Goal: Task Accomplishment & Management: Manage account settings

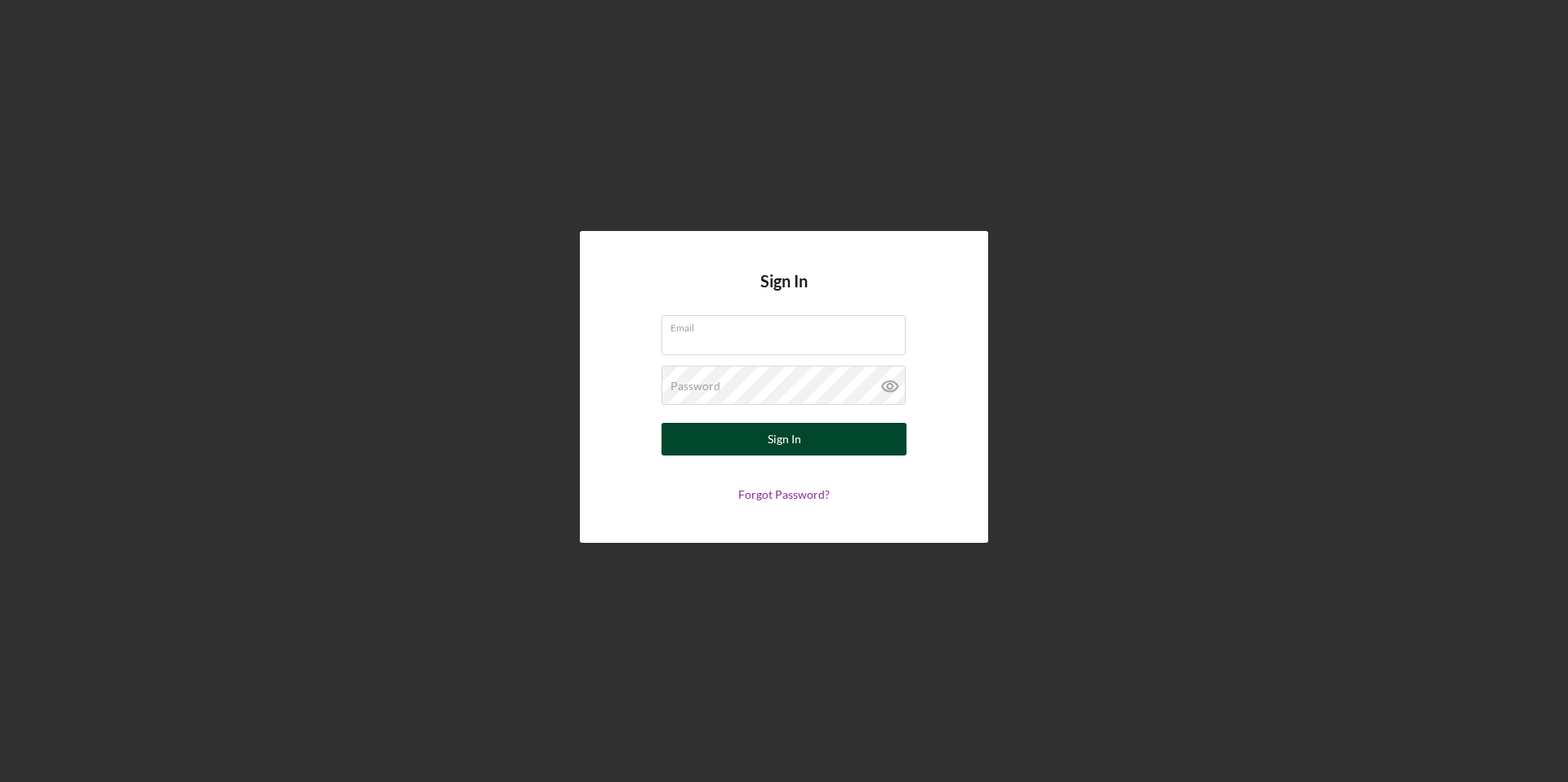
type input "[EMAIL_ADDRESS][DOMAIN_NAME]"
click at [742, 446] on button "Sign In" at bounding box center [784, 439] width 245 height 33
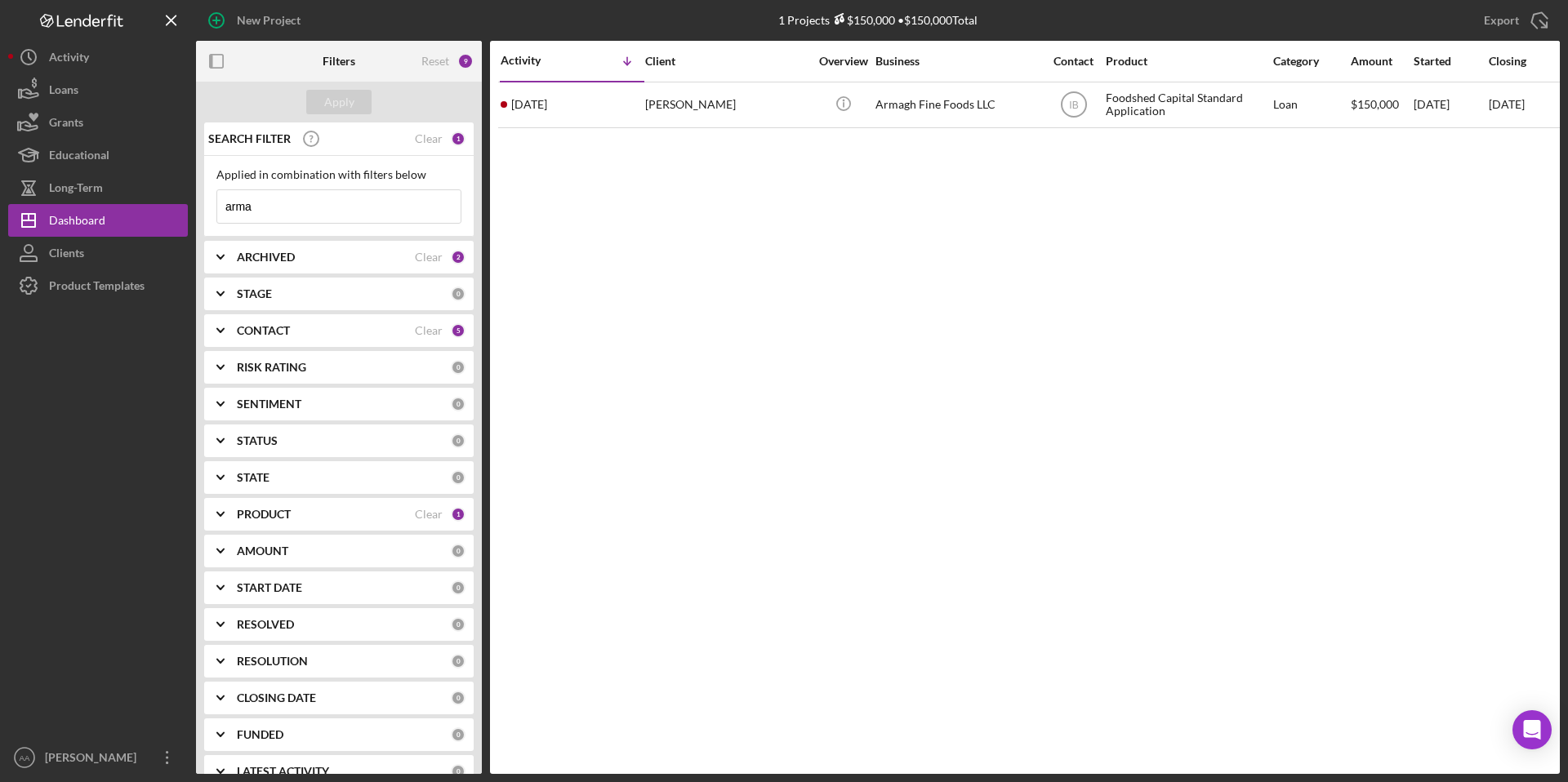
click at [335, 247] on div "ARCHIVED Clear 2" at bounding box center [351, 256] width 229 height 33
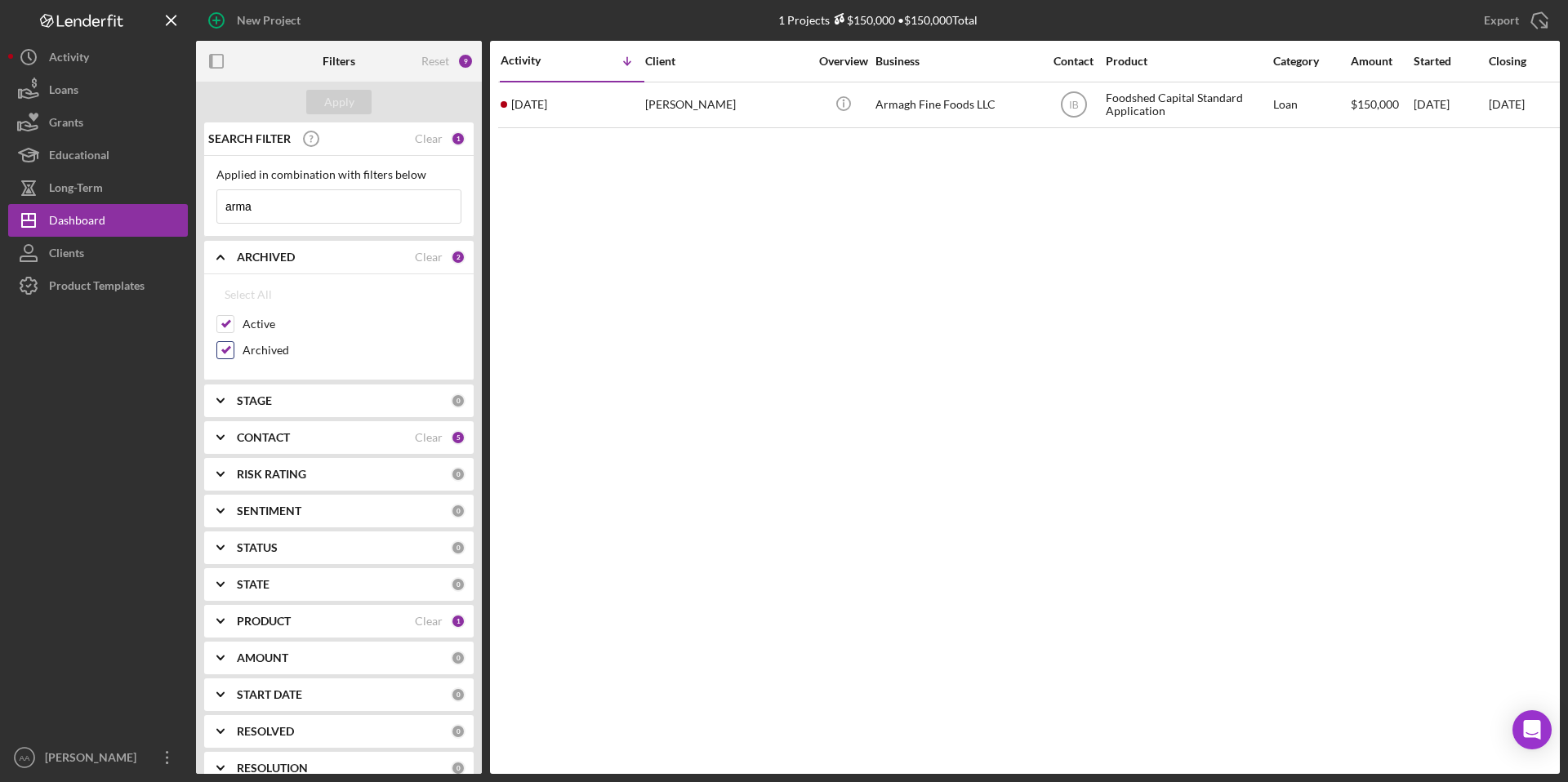
click at [221, 350] on input "Archived" at bounding box center [225, 350] width 17 height 17
checkbox input "false"
click at [287, 211] on input "arma" at bounding box center [338, 206] width 244 height 33
click at [354, 106] on button "Apply" at bounding box center [339, 102] width 65 height 25
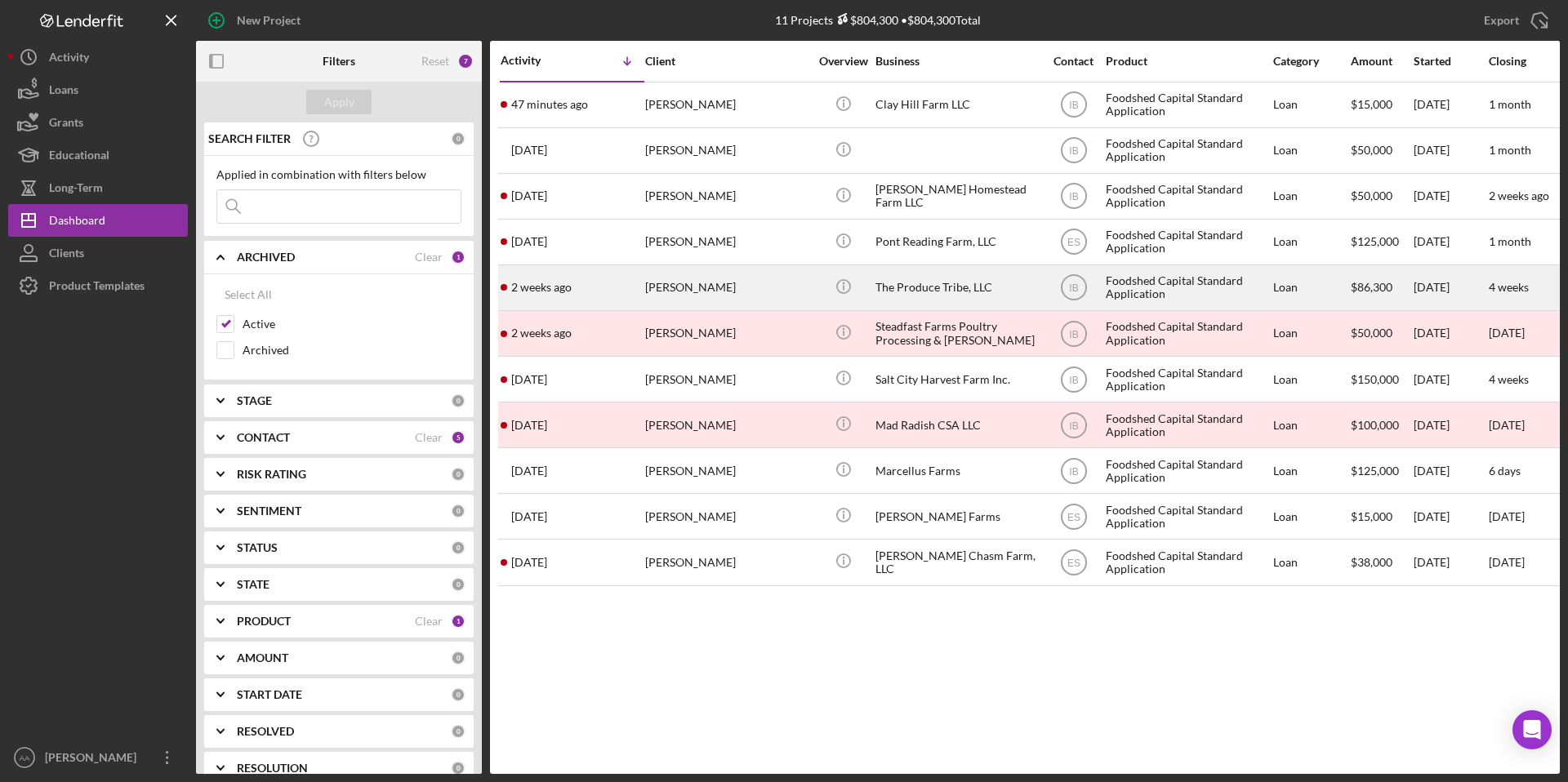
click at [883, 283] on div "The Produce Tribe, LLC" at bounding box center [958, 288] width 164 height 43
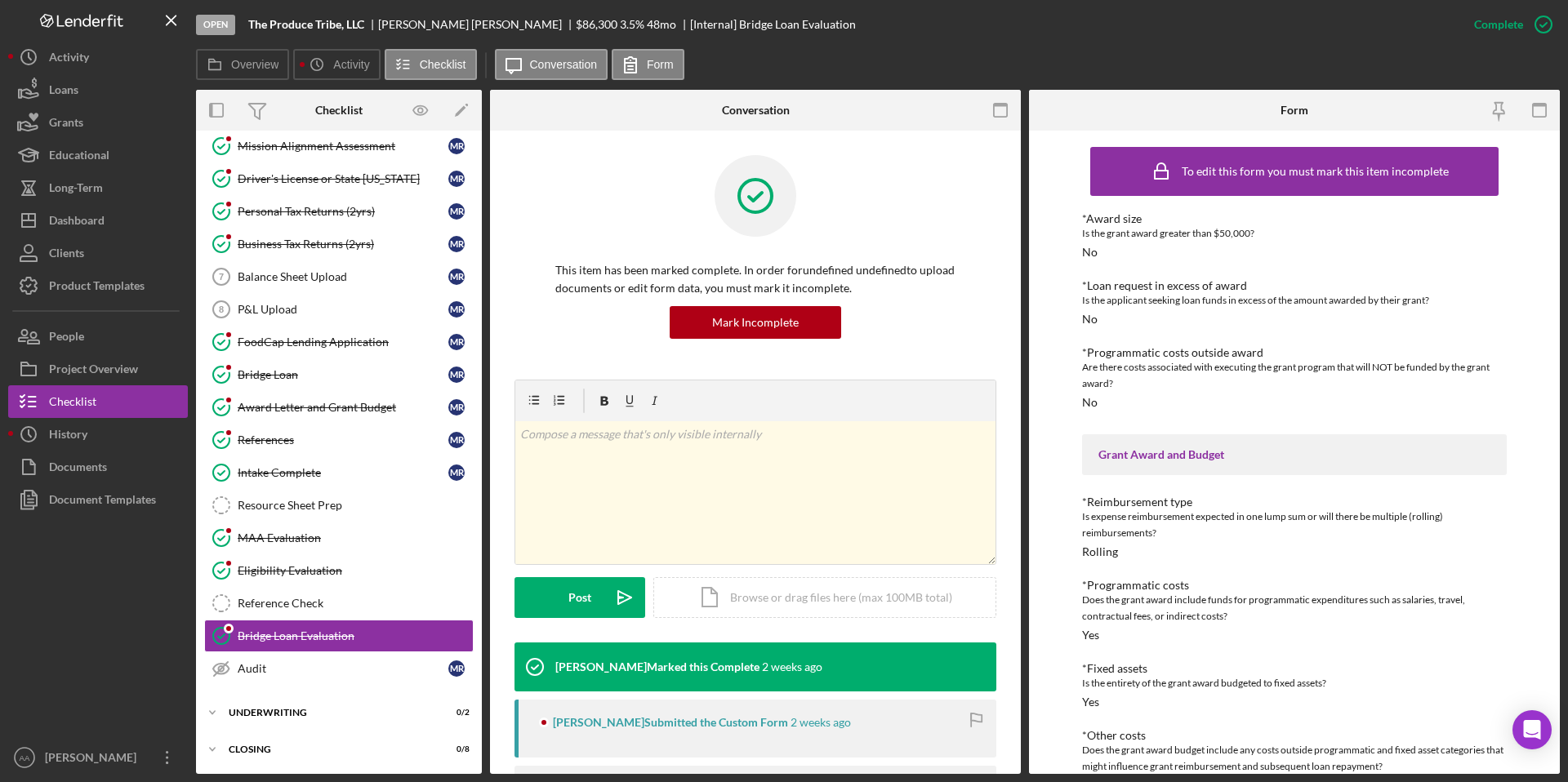
scroll to position [108, 0]
drag, startPoint x: 363, startPoint y: 23, endPoint x: 243, endPoint y: 25, distance: 120.0
click at [243, 25] on div "Open The Produce Tribe, LLC [PERSON_NAME] $86,300 $86,300 3.5 % 48 mo [Internal…" at bounding box center [826, 25] width 1261 height 49
copy b "The Produce Tribe, LLC"
click at [69, 218] on div "Dashboard" at bounding box center [77, 222] width 55 height 36
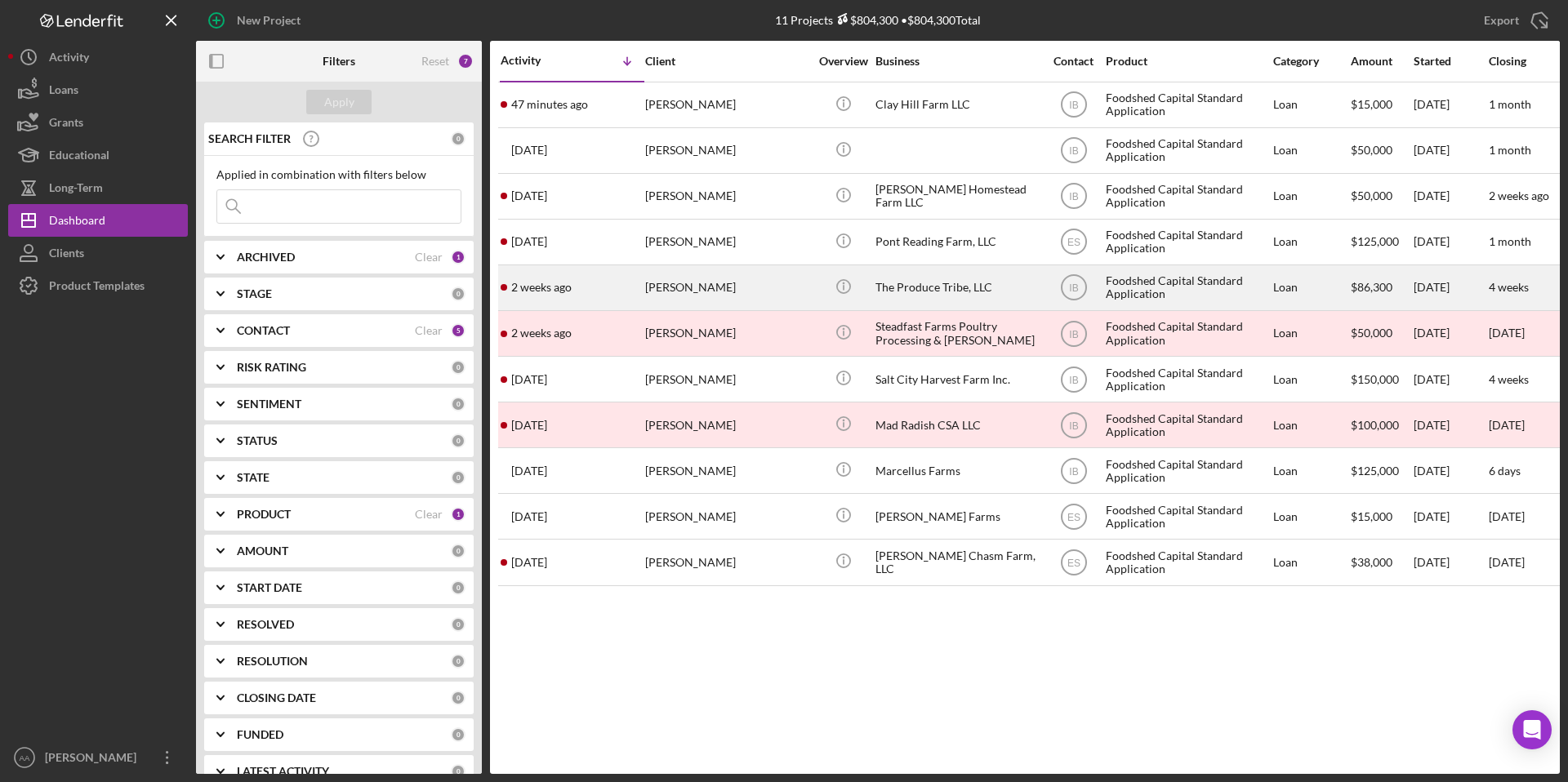
click at [910, 288] on div "The Produce Tribe, LLC" at bounding box center [958, 288] width 164 height 43
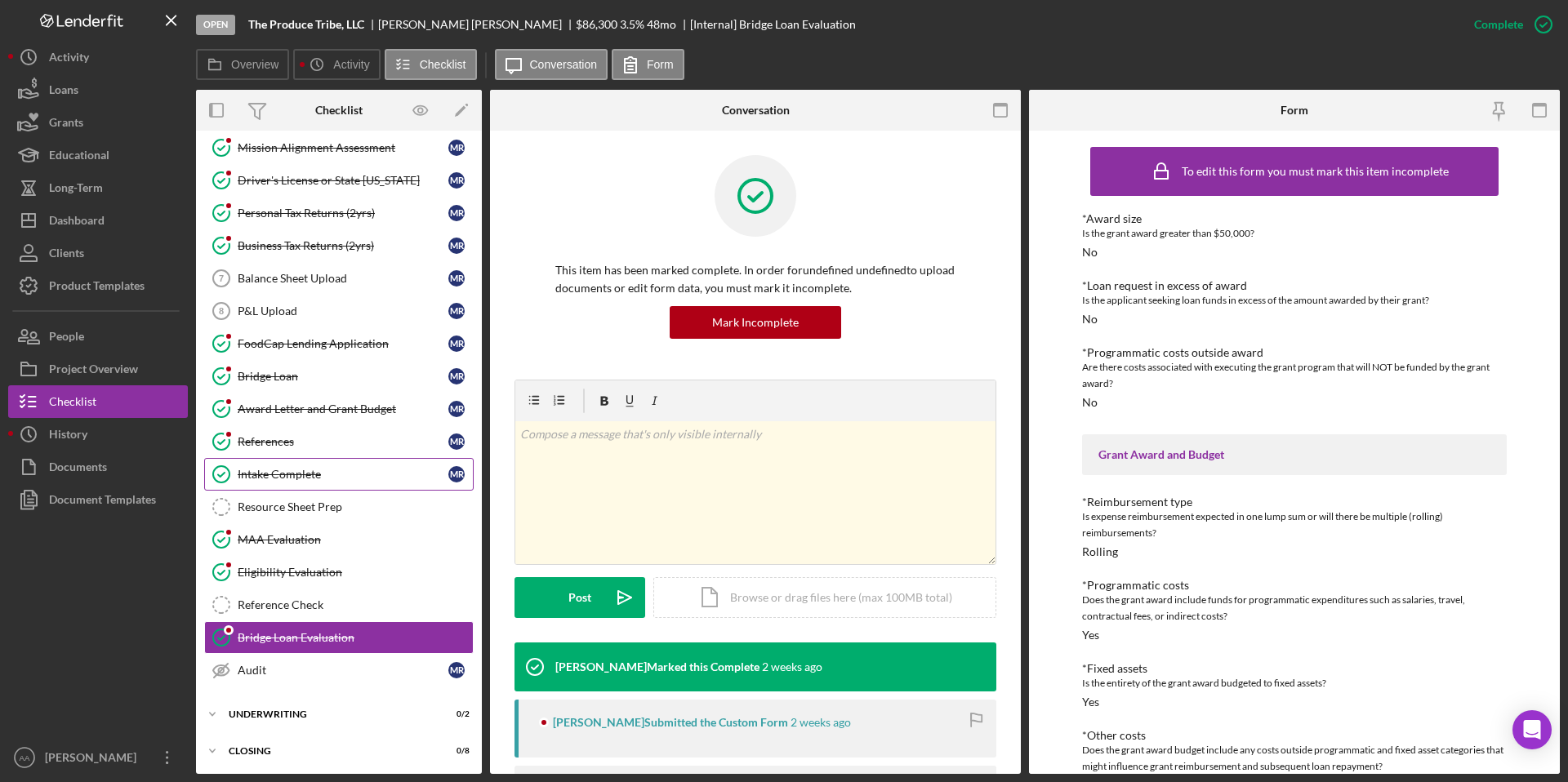
scroll to position [107, 0]
click at [296, 599] on div "Reference Check" at bounding box center [355, 604] width 235 height 13
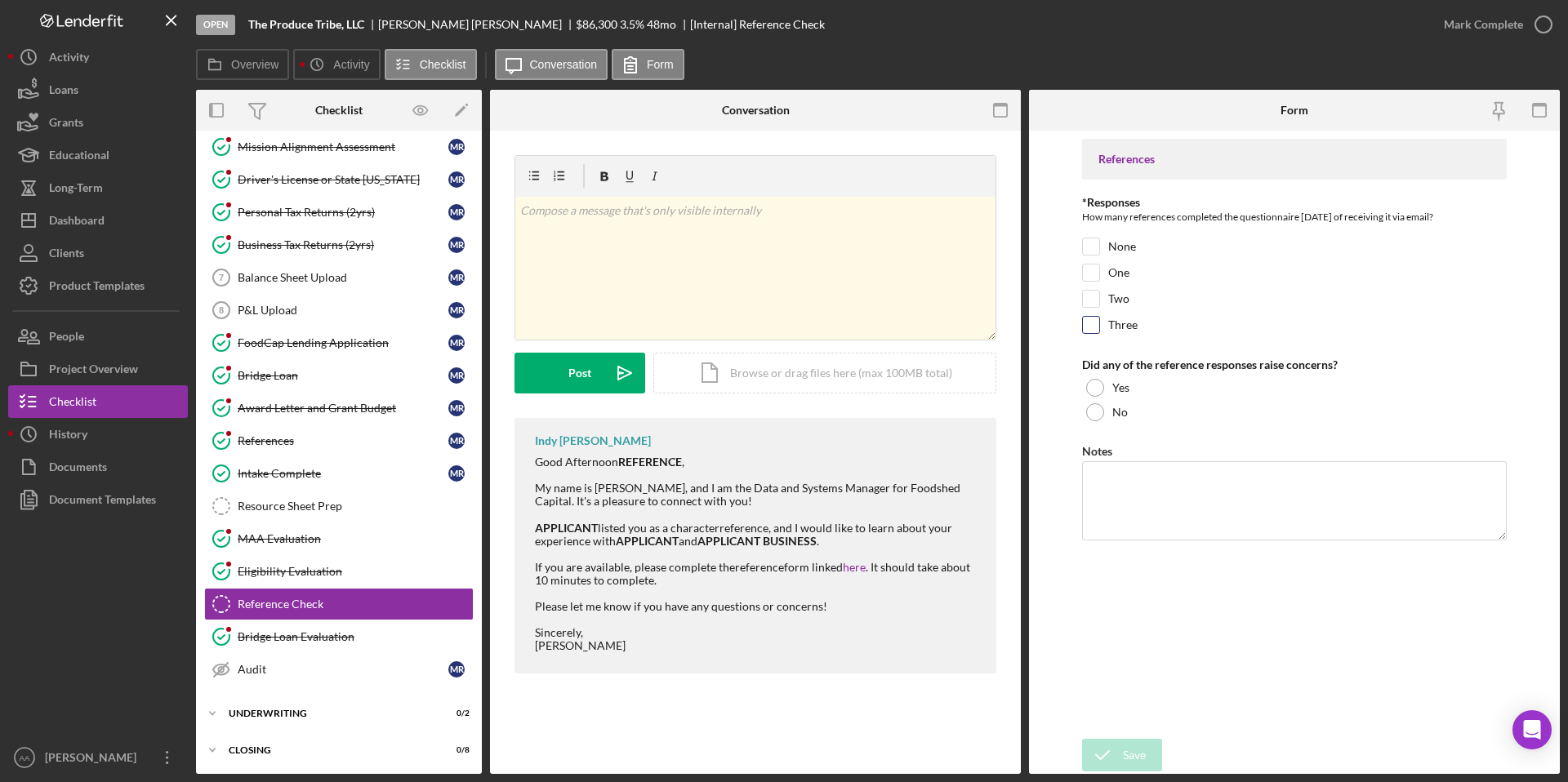
click at [1102, 326] on div "Three" at bounding box center [1294, 328] width 425 height 26
click at [1094, 314] on div "Two" at bounding box center [1294, 303] width 425 height 26
click at [1093, 330] on input "Three" at bounding box center [1091, 324] width 17 height 17
checkbox input "true"
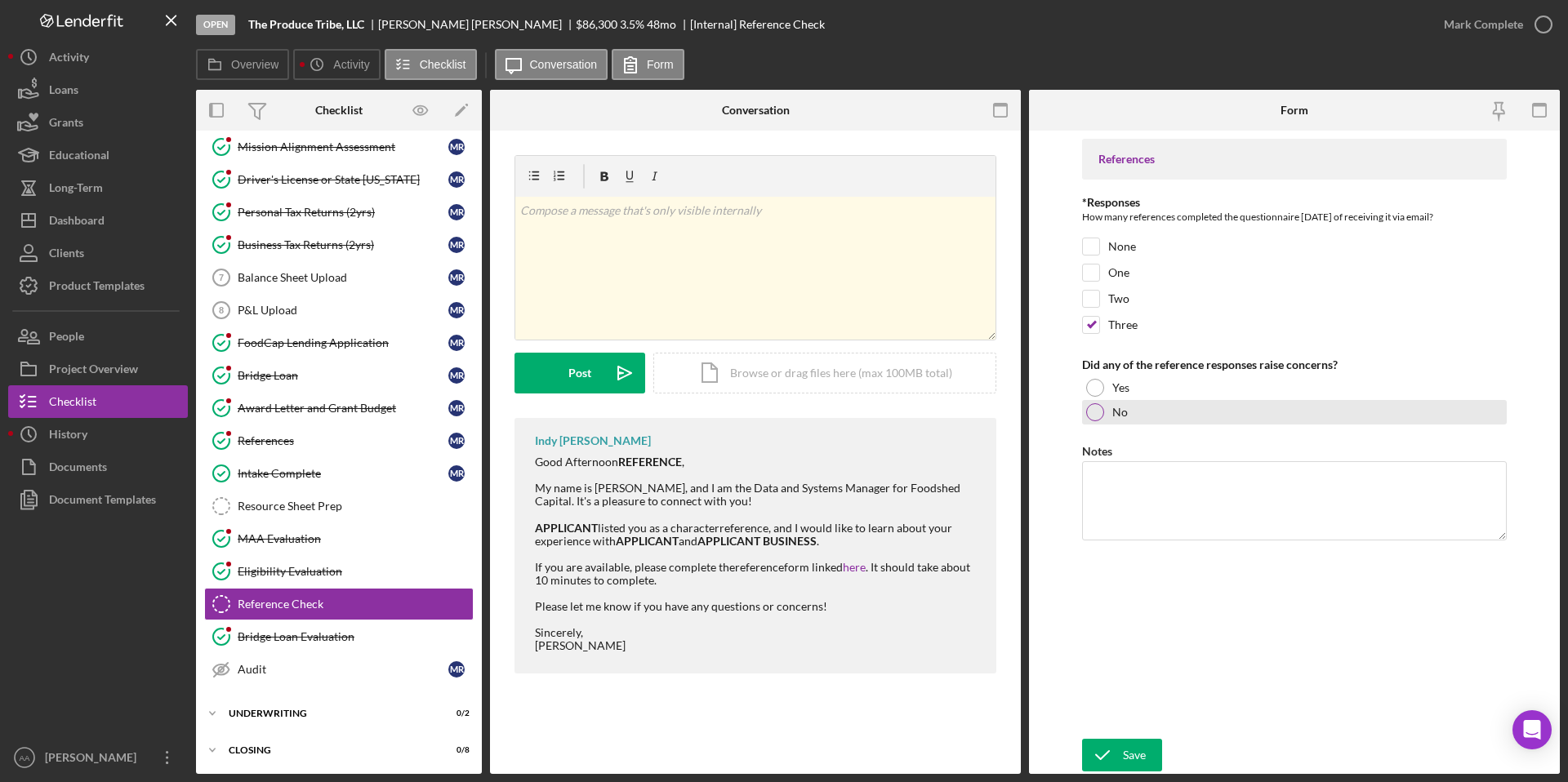
click at [1092, 418] on div at bounding box center [1095, 412] width 18 height 18
click at [1115, 758] on icon "submit" at bounding box center [1102, 754] width 40 height 40
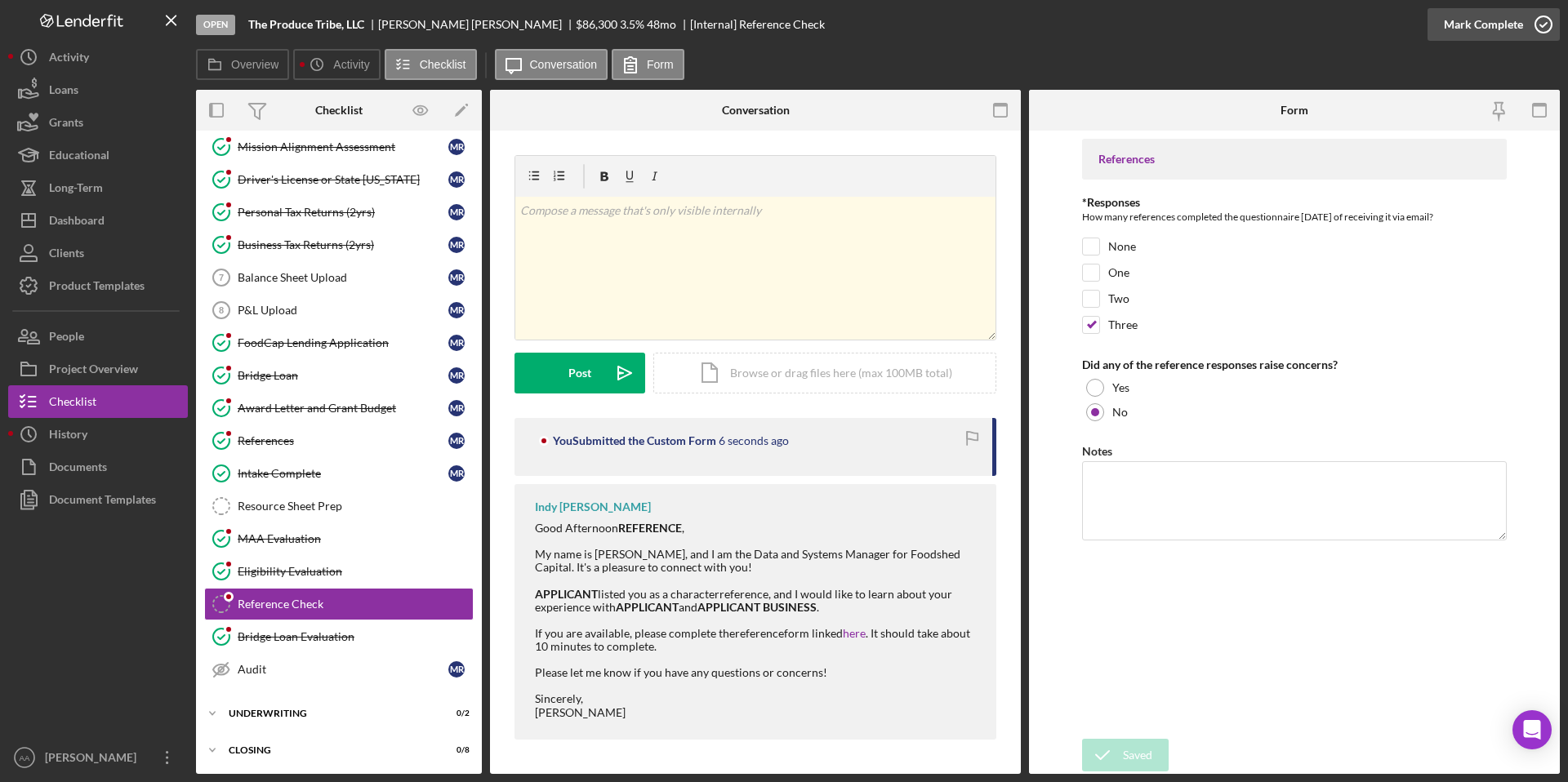
click at [1541, 18] on icon "button" at bounding box center [1542, 24] width 40 height 40
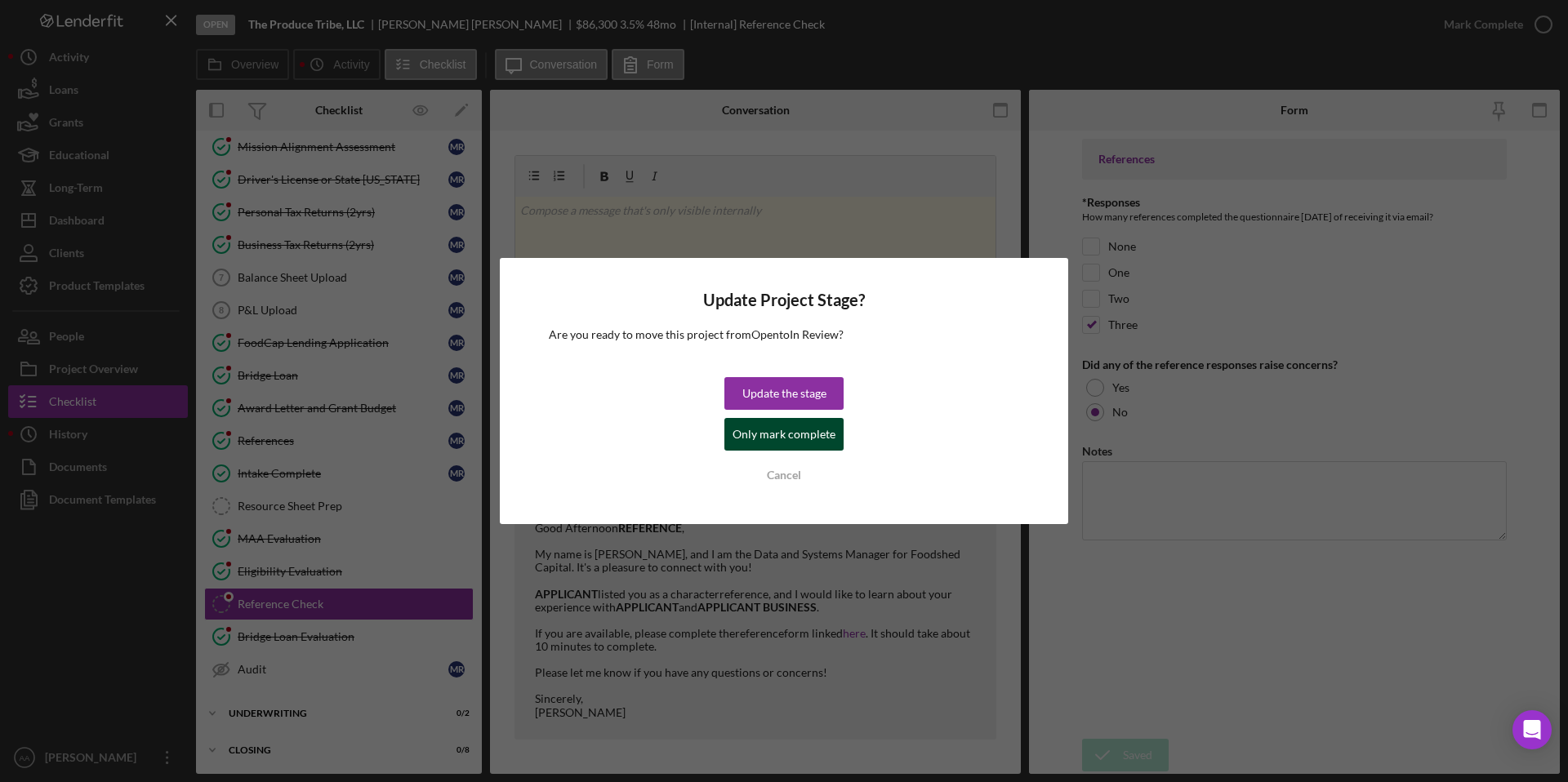
click at [822, 438] on div "Only mark complete" at bounding box center [784, 434] width 103 height 33
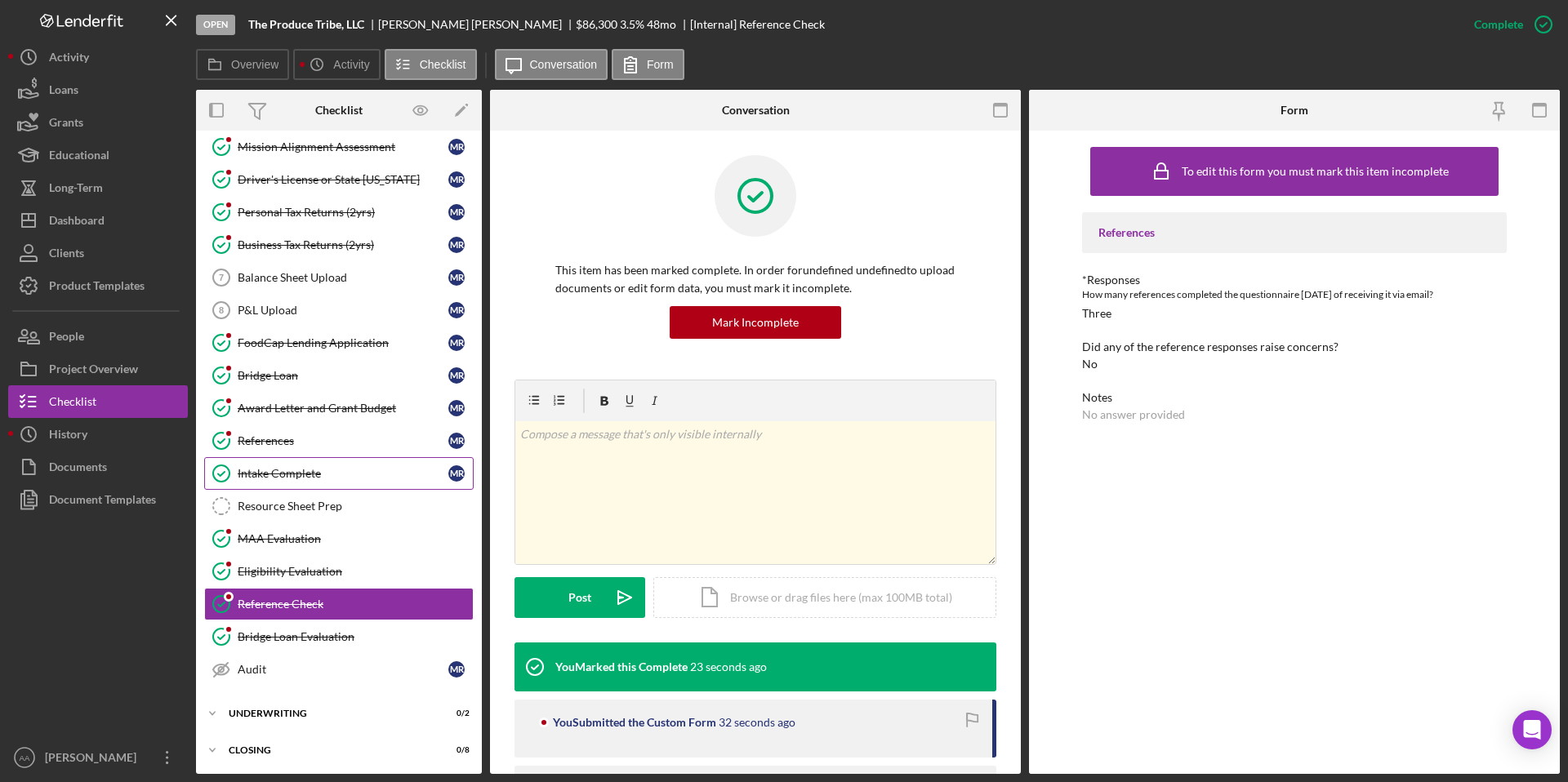
scroll to position [108, 0]
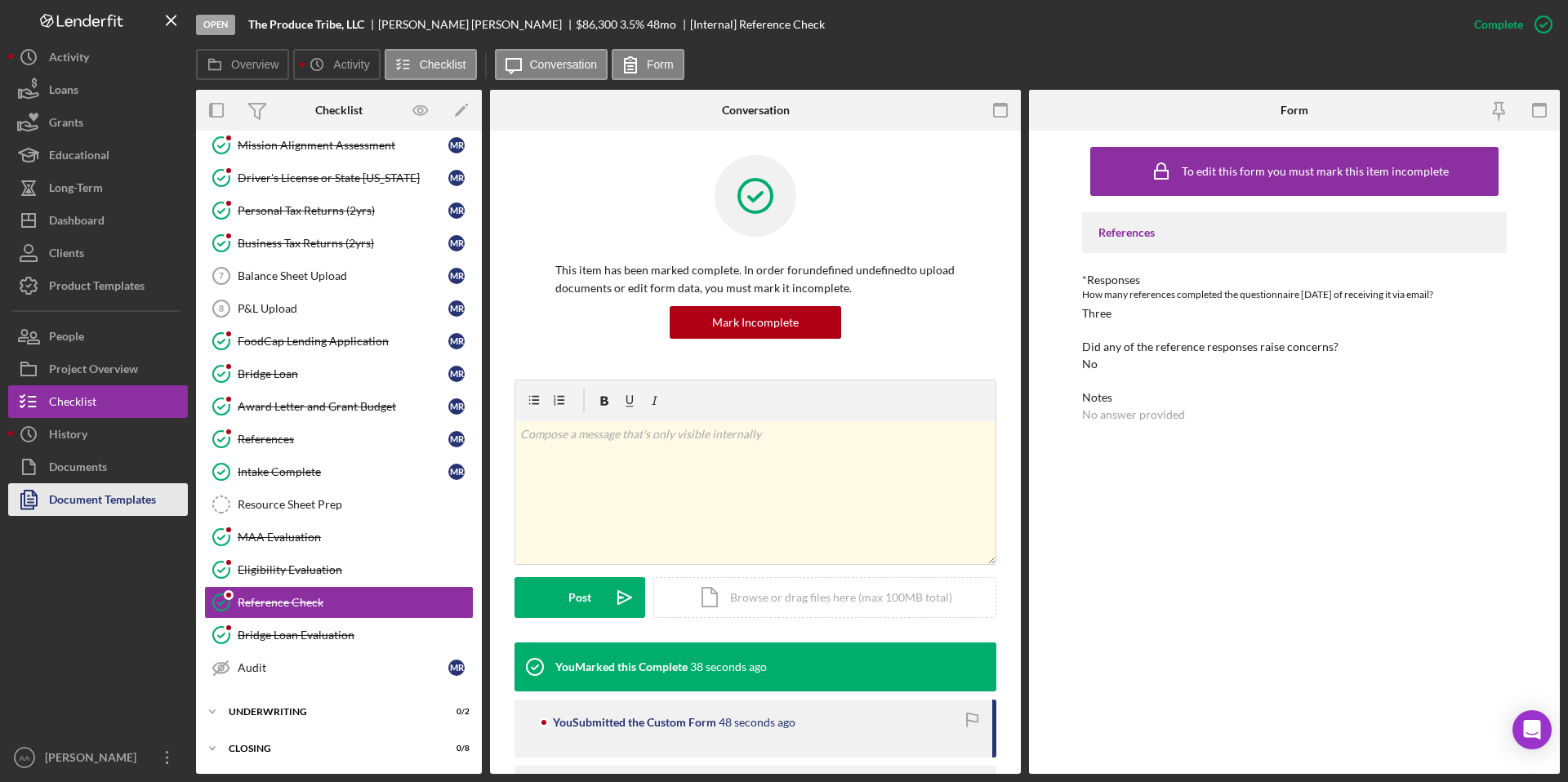
click at [118, 507] on div "Document Templates" at bounding box center [103, 501] width 107 height 36
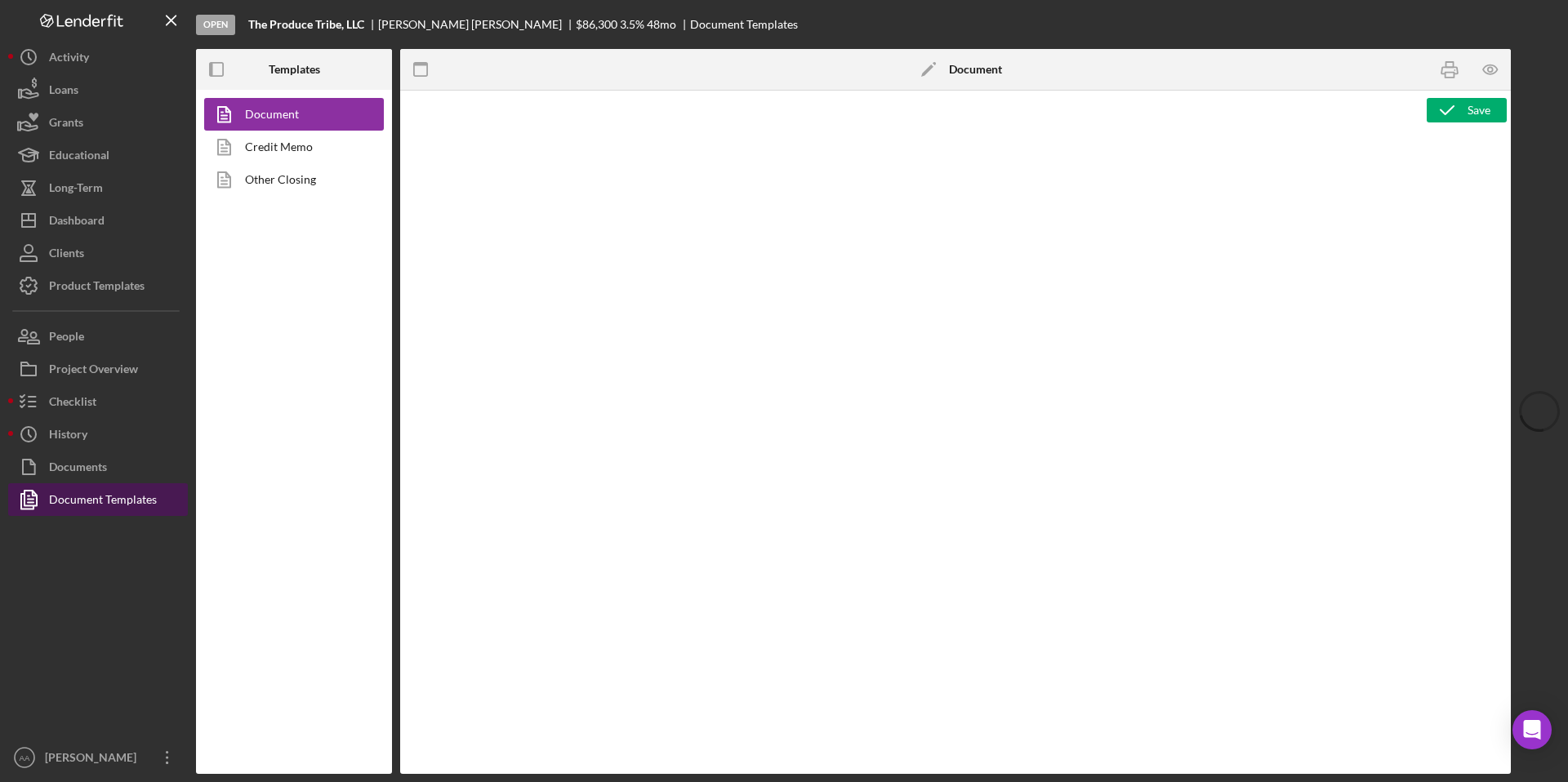
type textarea "<h1 style="text-align: left;">Resource Sheet</h1> <p class="p1">This resource s…"
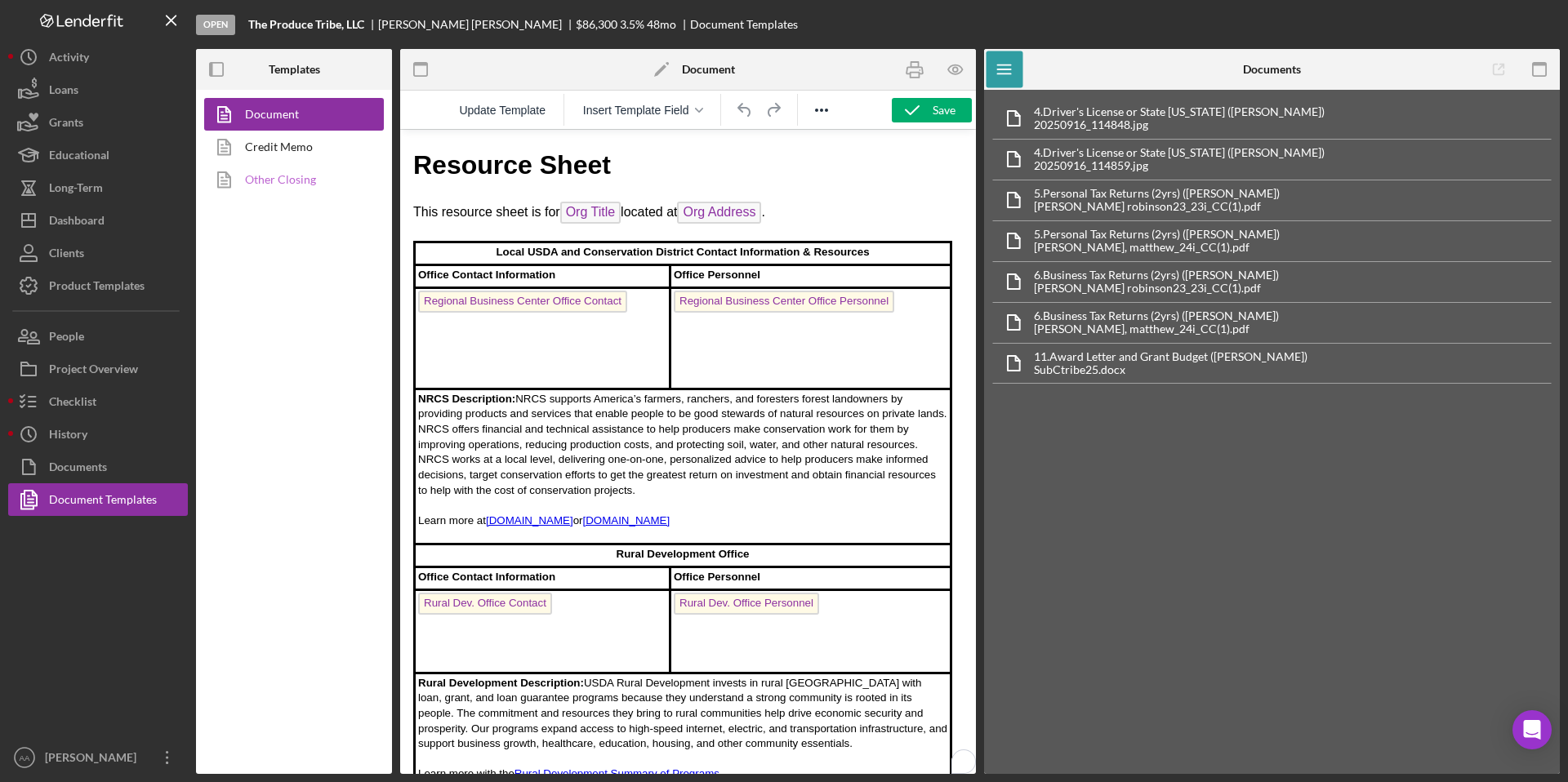
click at [284, 175] on link "Other Closing" at bounding box center [290, 179] width 172 height 33
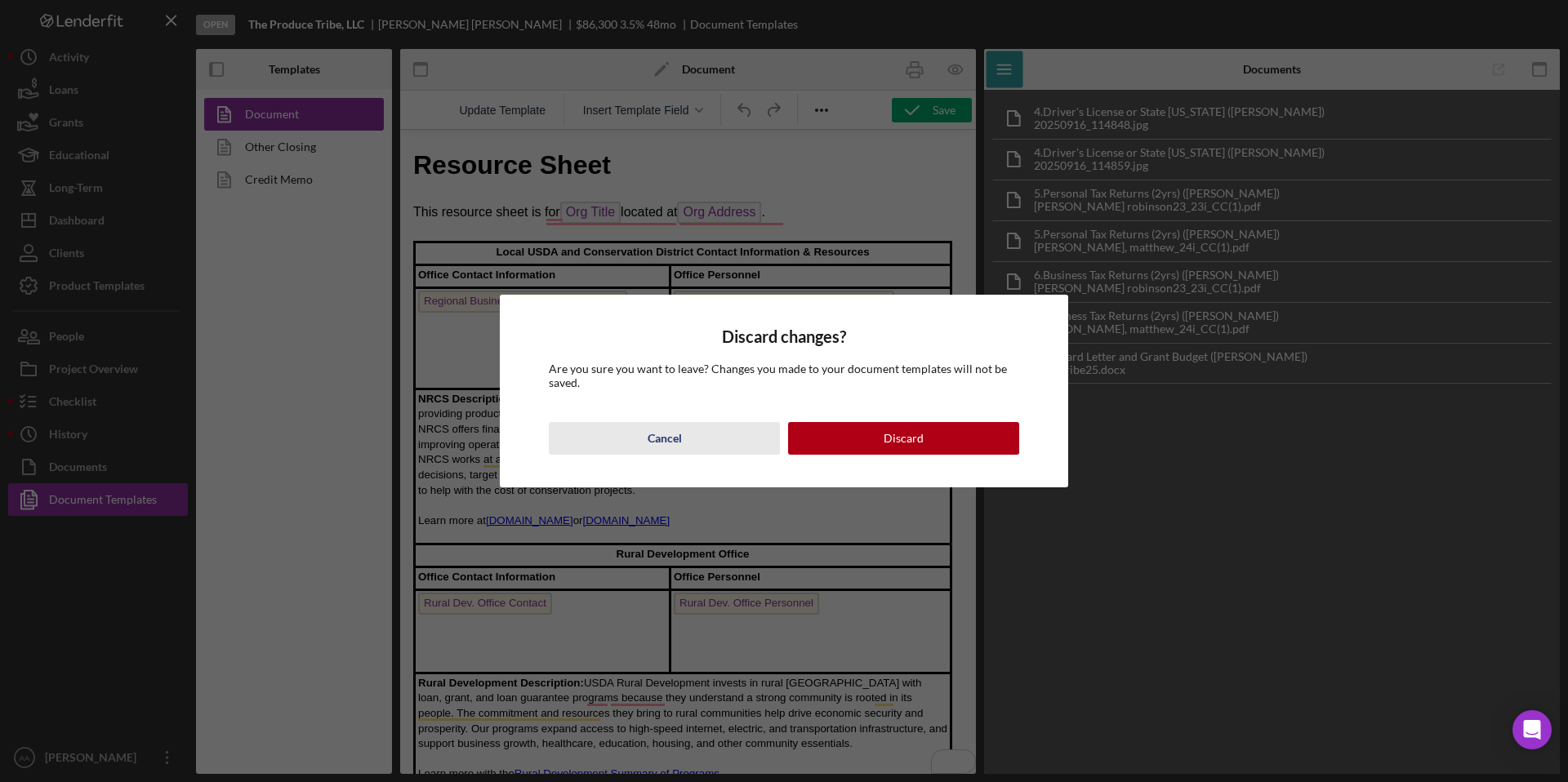
click at [692, 442] on button "Cancel" at bounding box center [664, 438] width 231 height 33
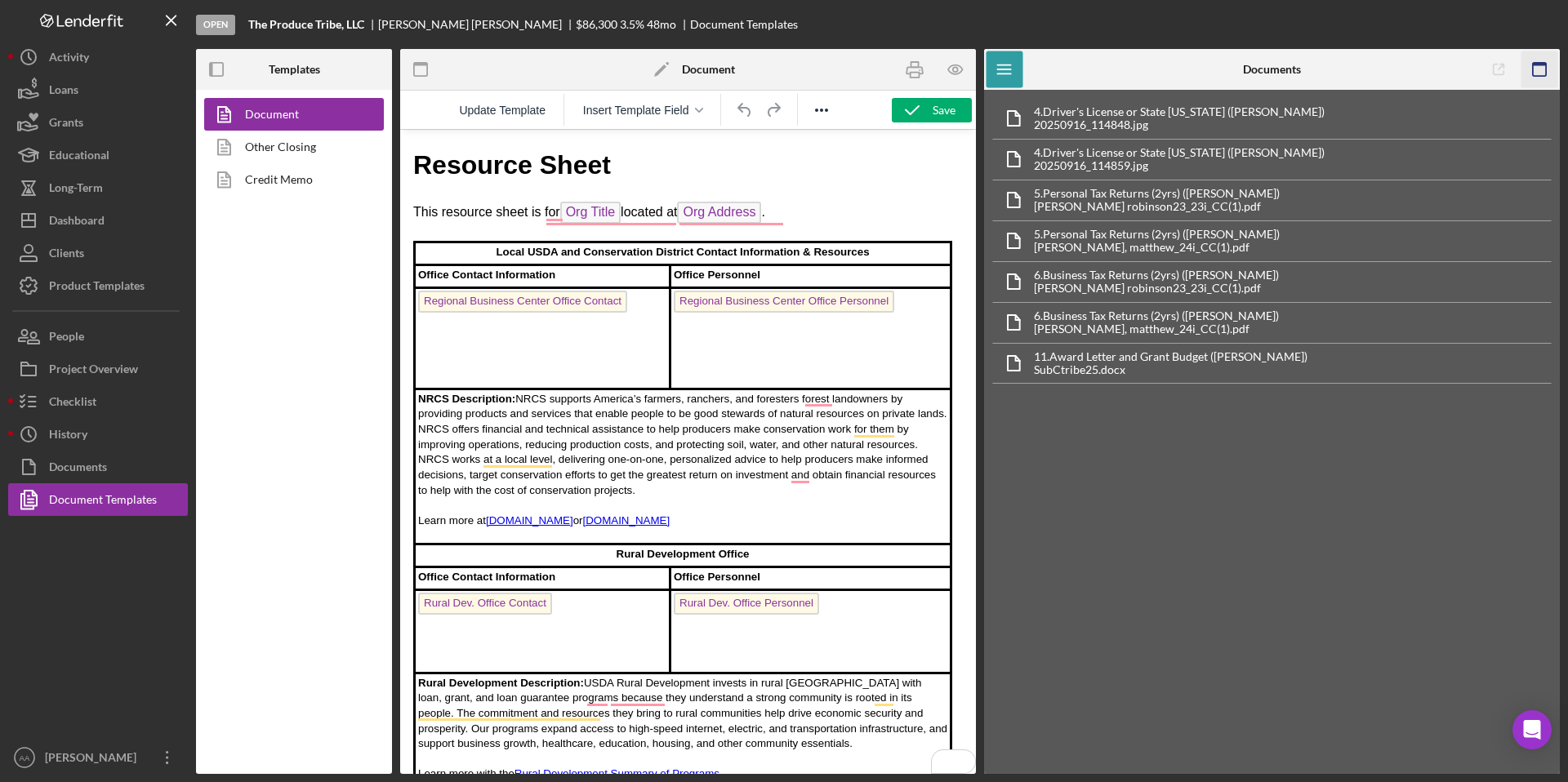
click at [1542, 73] on icon "button" at bounding box center [1539, 69] width 36 height 36
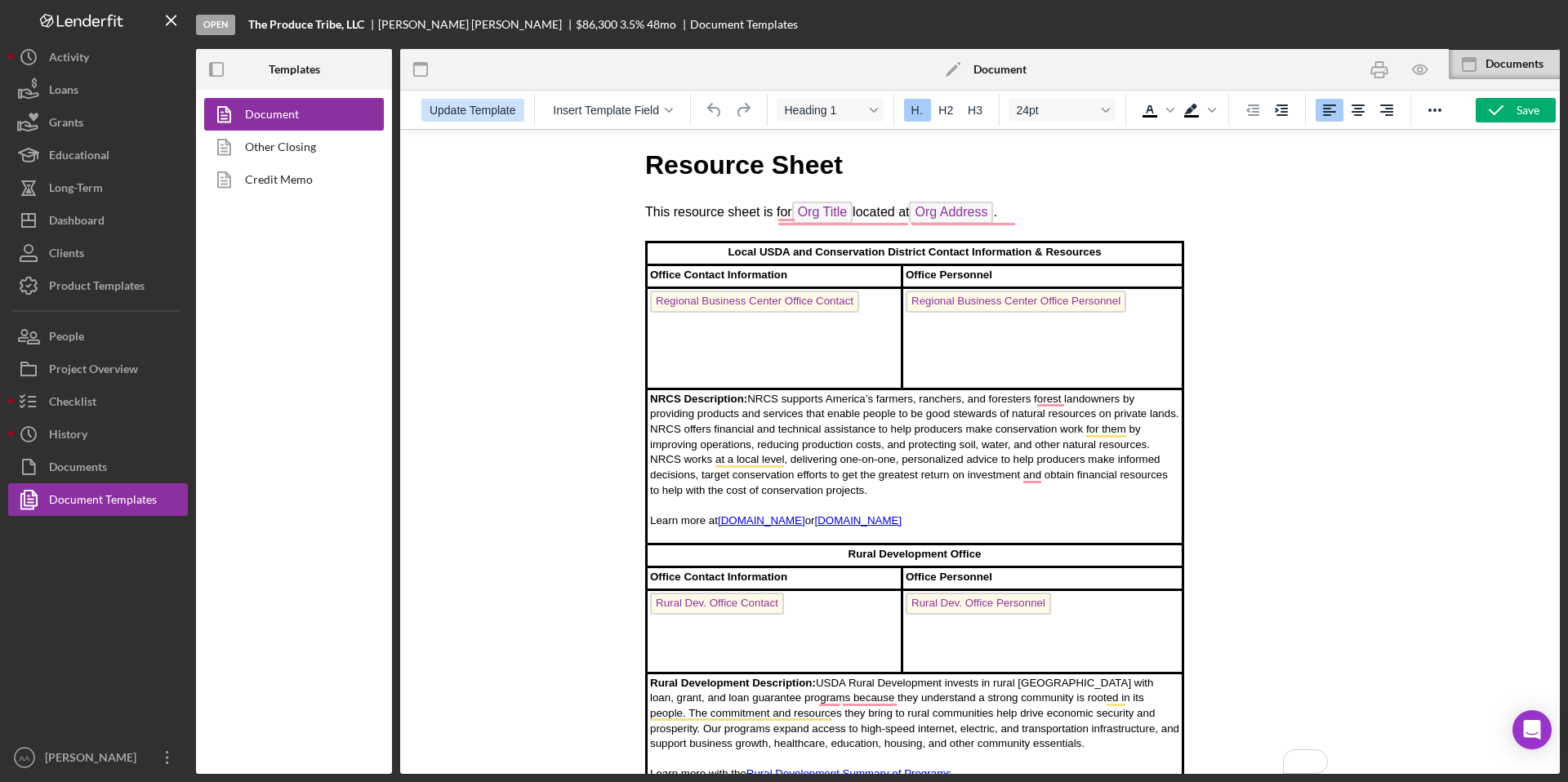
click at [486, 107] on span "Update Template" at bounding box center [473, 109] width 87 height 13
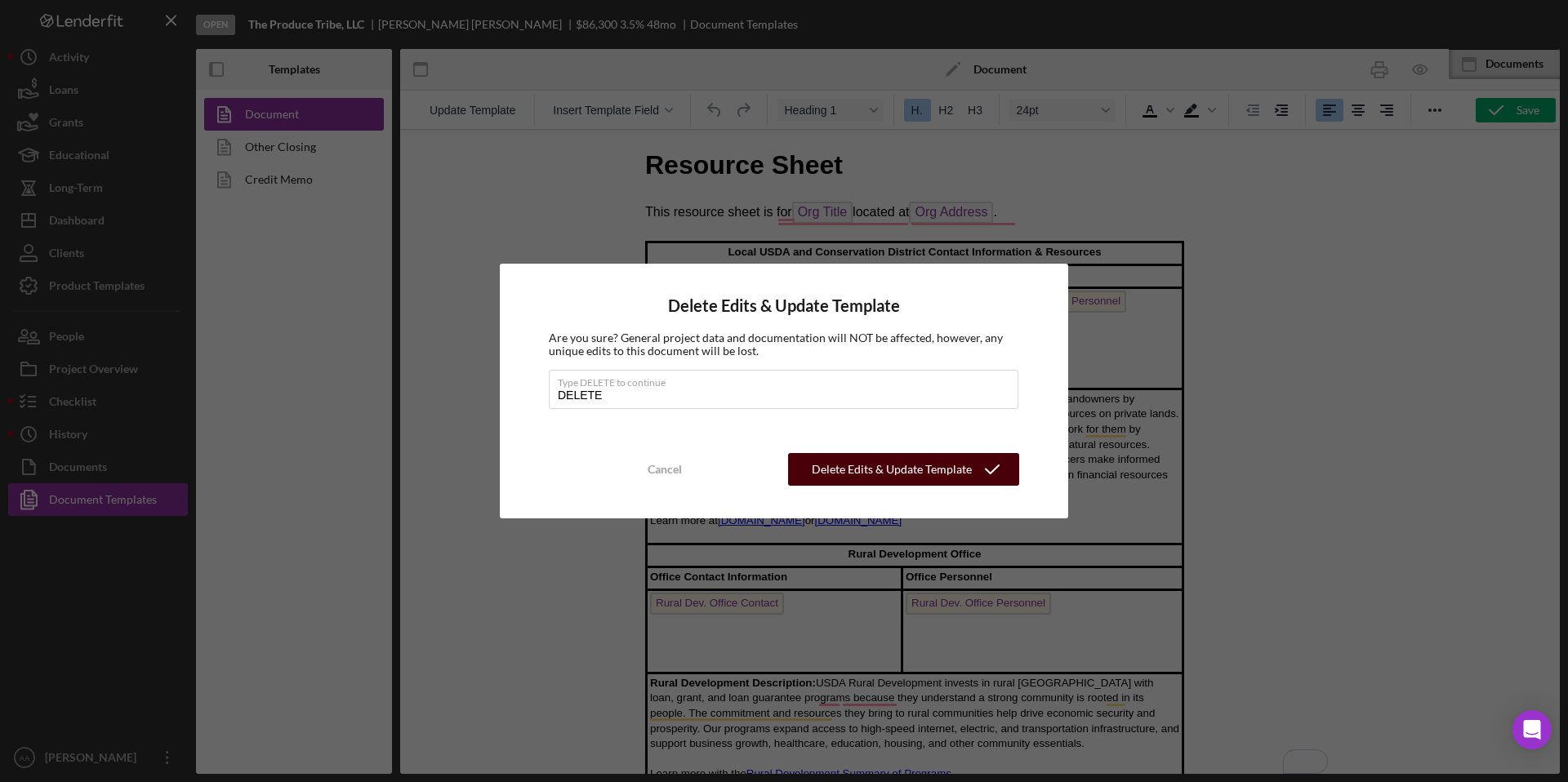
type input "DELETE"
click at [848, 469] on div "Delete Edits & Update Template" at bounding box center [891, 469] width 160 height 33
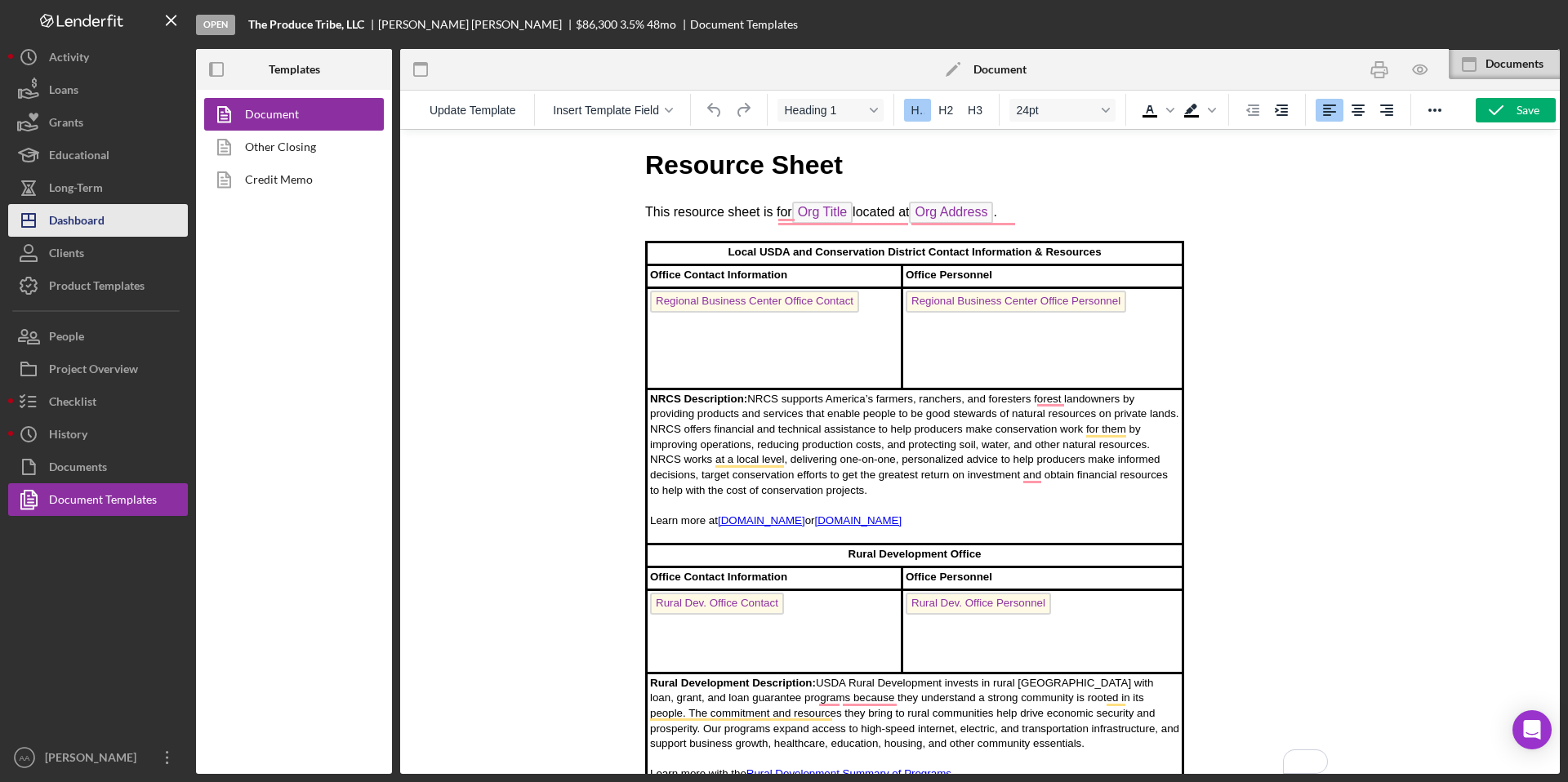
click at [127, 212] on button "Icon/Dashboard Dashboard" at bounding box center [98, 220] width 179 height 33
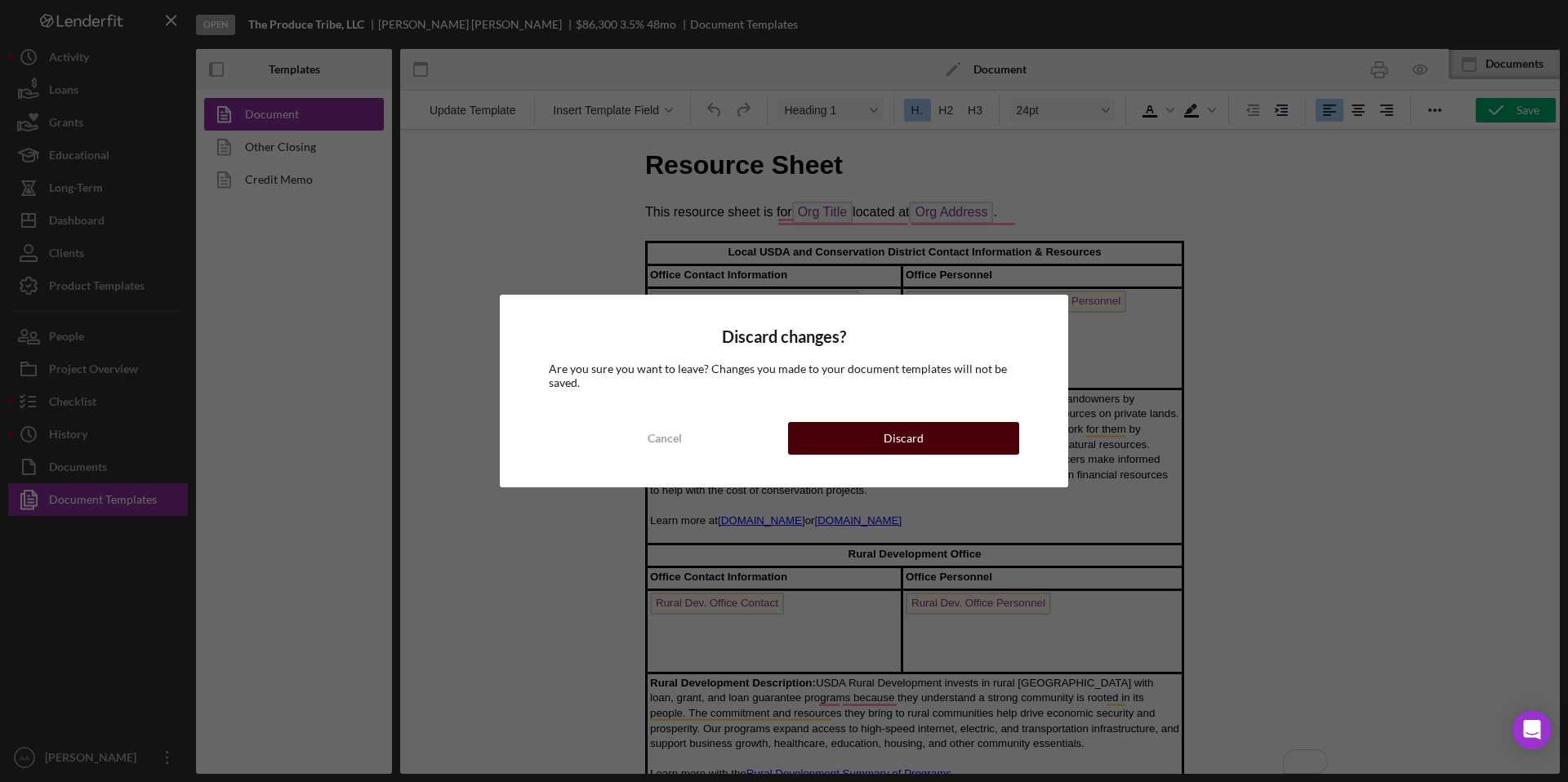
click at [844, 439] on button "Discard" at bounding box center [903, 438] width 231 height 33
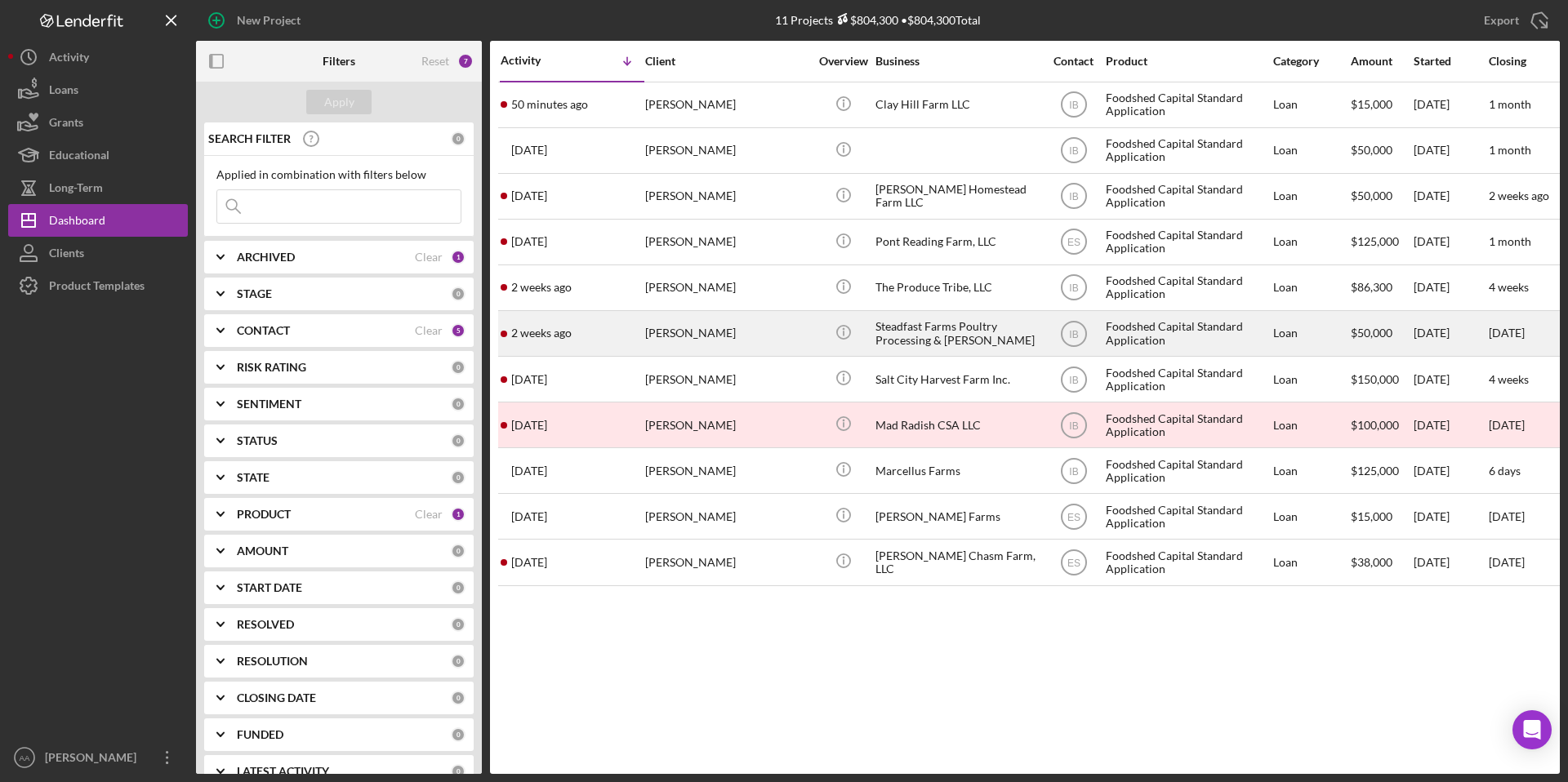
click at [953, 335] on div "Steadfast Farms Poultry Processing & [PERSON_NAME]" at bounding box center [958, 333] width 164 height 43
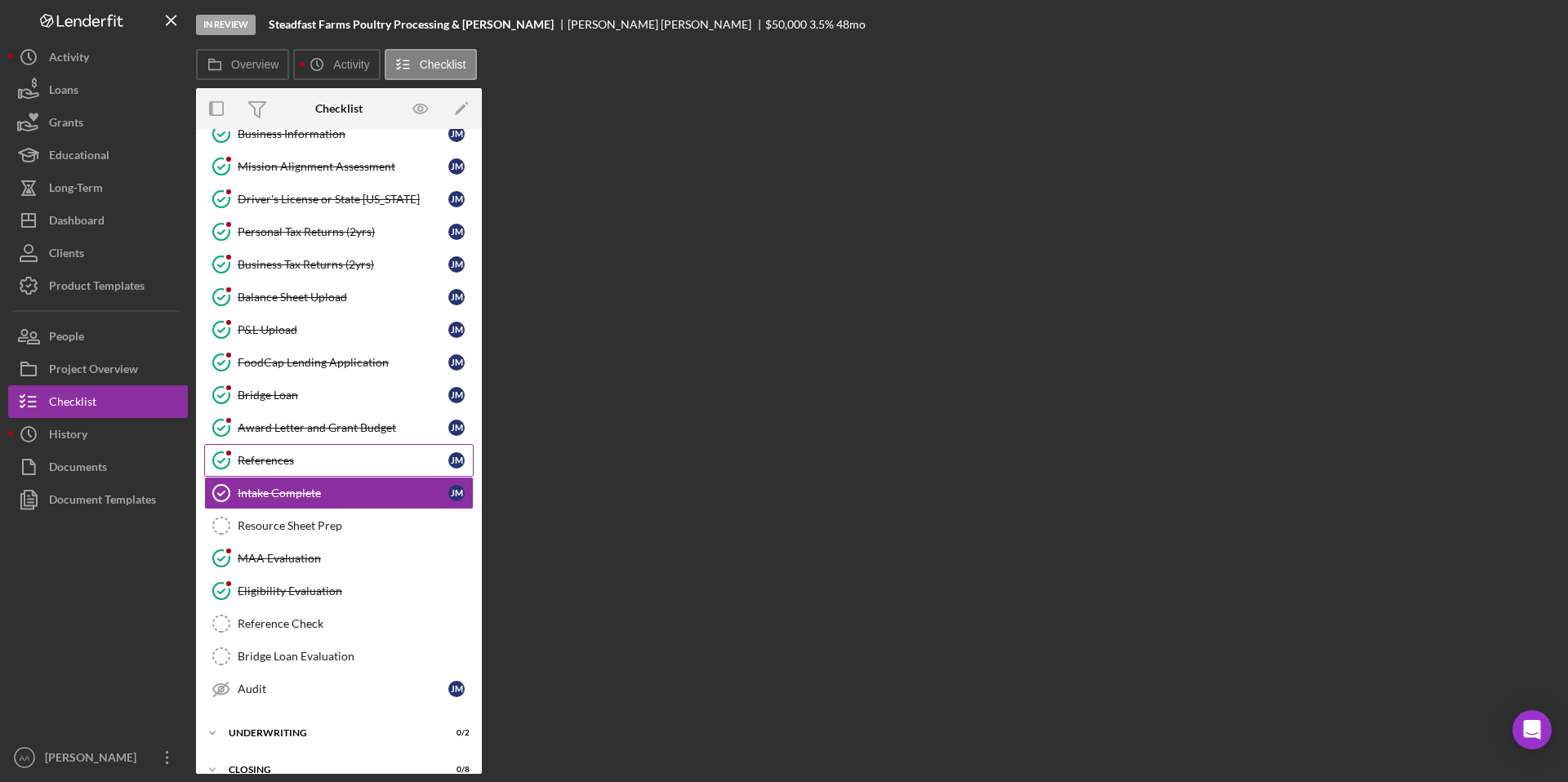
scroll to position [107, 0]
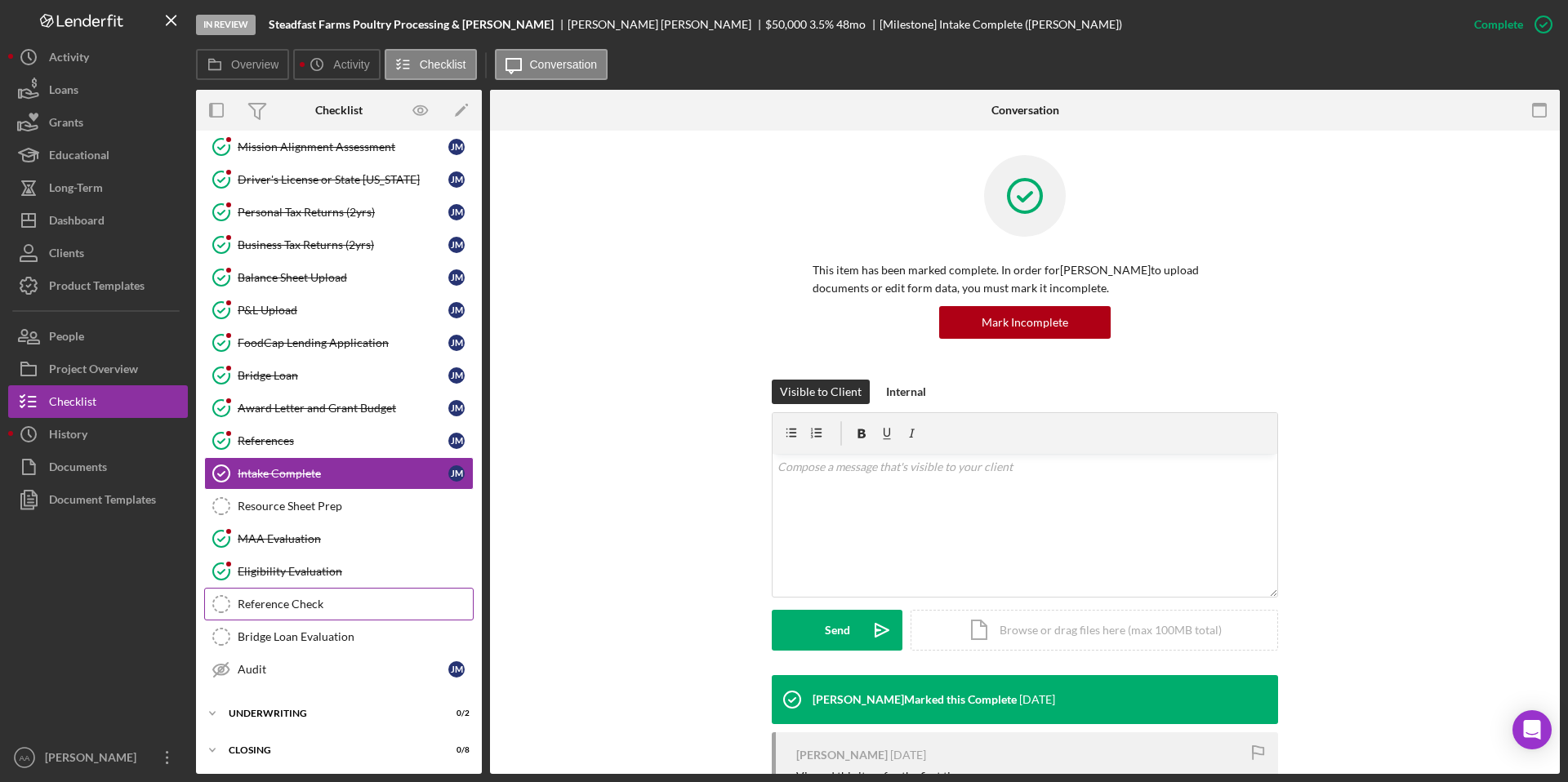
click at [299, 606] on div "Reference Check" at bounding box center [355, 604] width 235 height 13
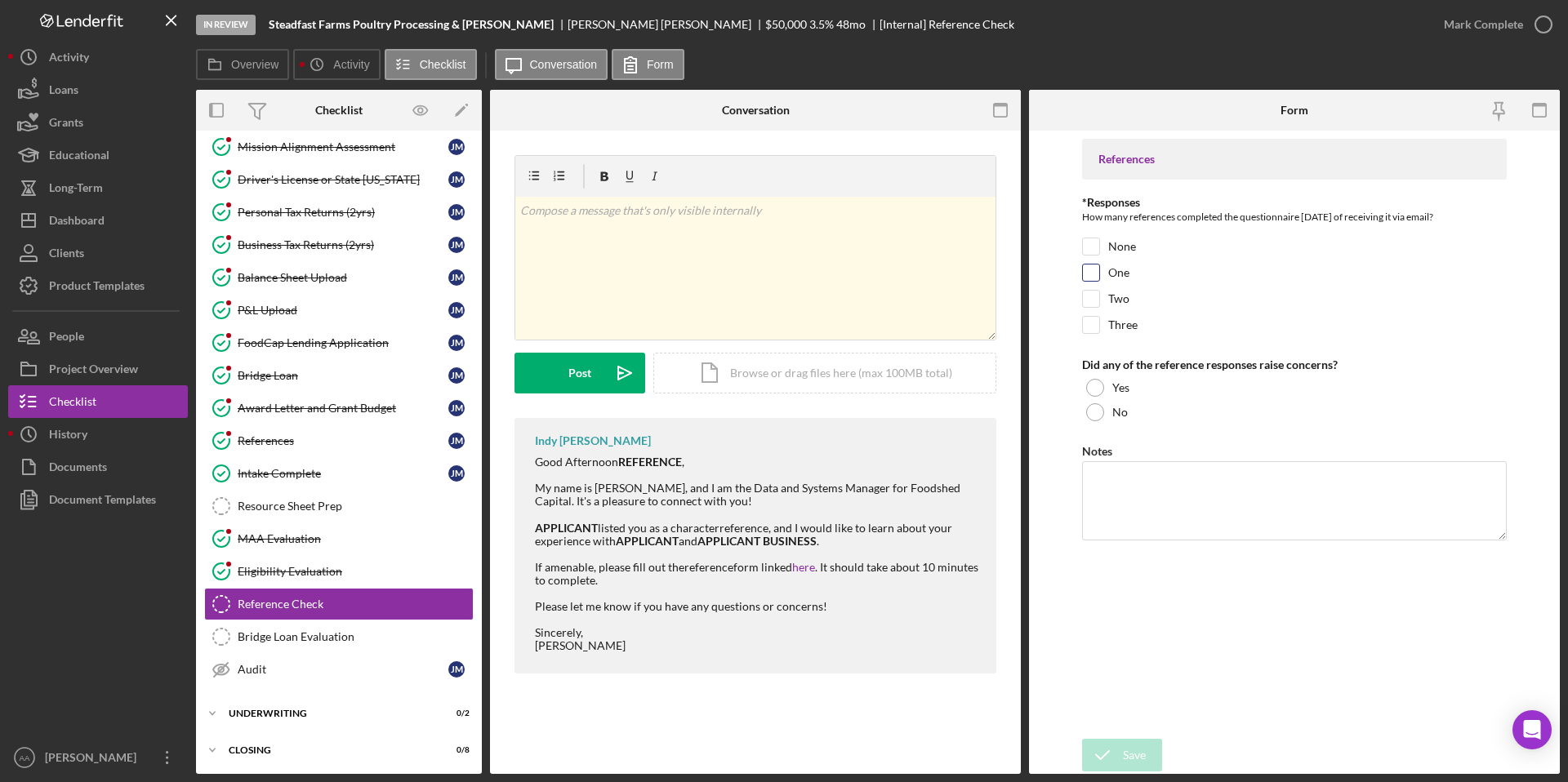
click at [1108, 268] on label "One" at bounding box center [1119, 272] width 22 height 17
click at [1100, 268] on input "One" at bounding box center [1091, 272] width 17 height 17
checkbox input "true"
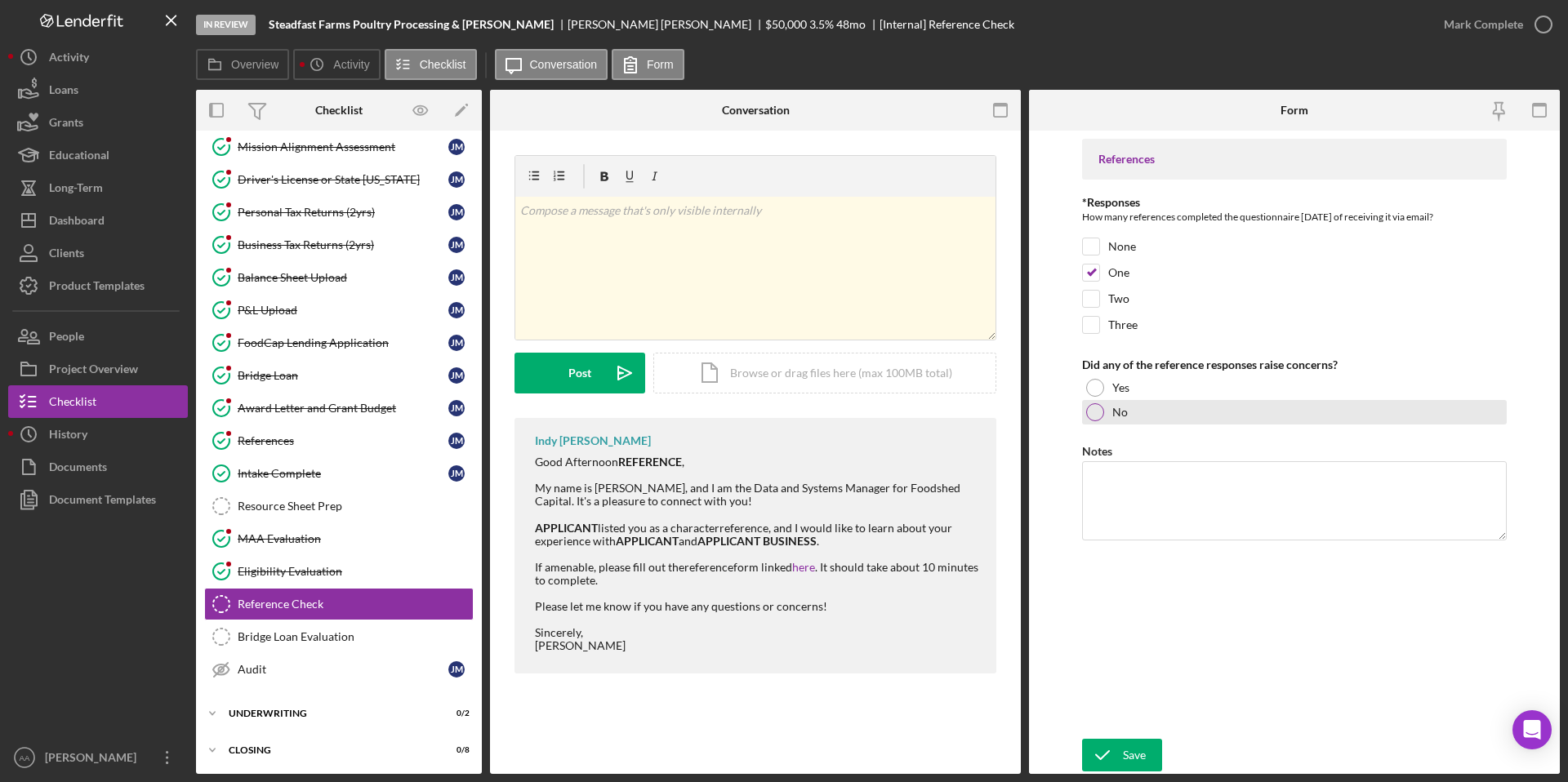
click at [1112, 415] on label "No" at bounding box center [1120, 412] width 16 height 13
click at [1135, 744] on div "Save" at bounding box center [1134, 754] width 23 height 33
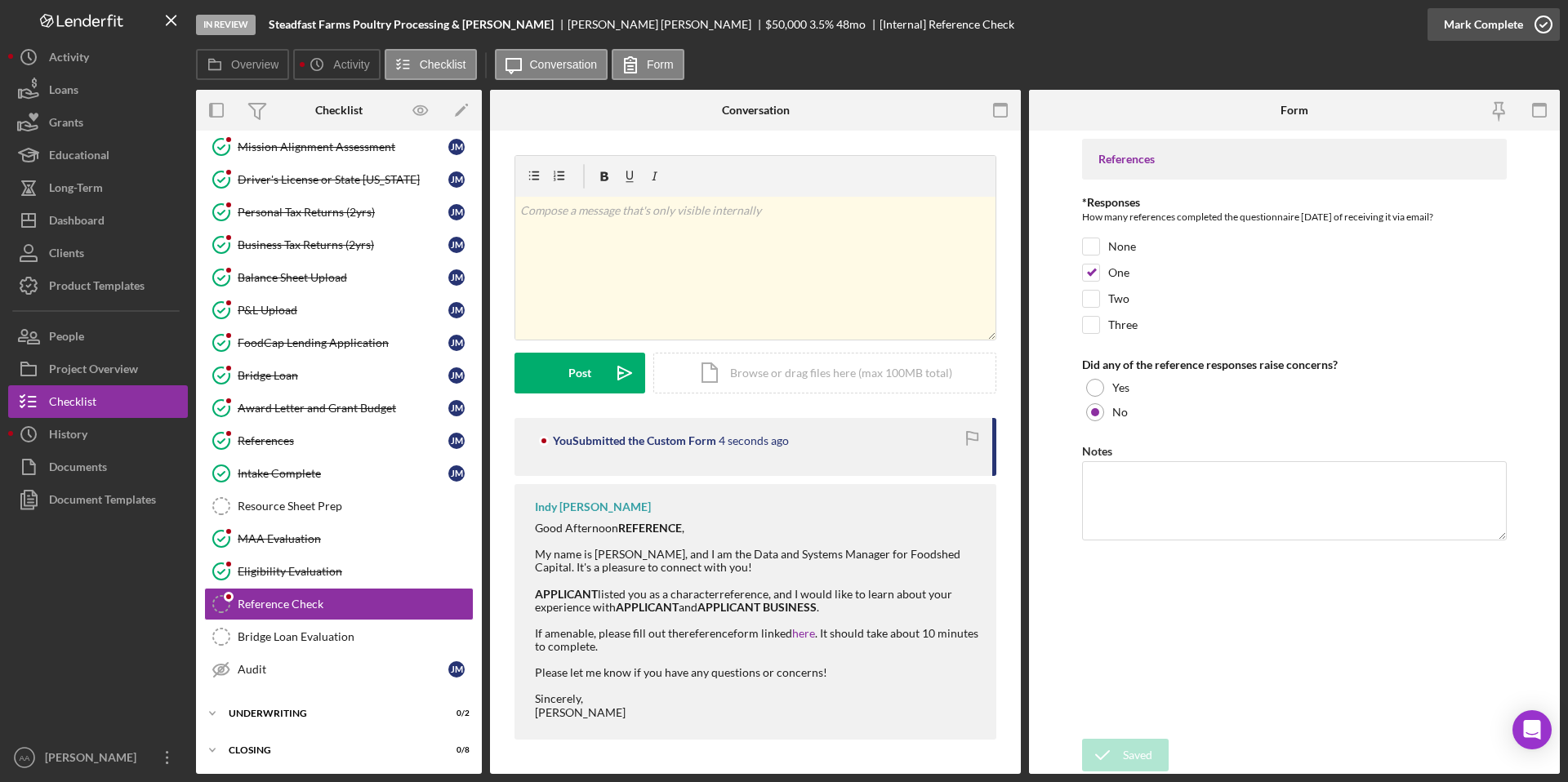
click at [1547, 30] on icon "button" at bounding box center [1542, 24] width 40 height 40
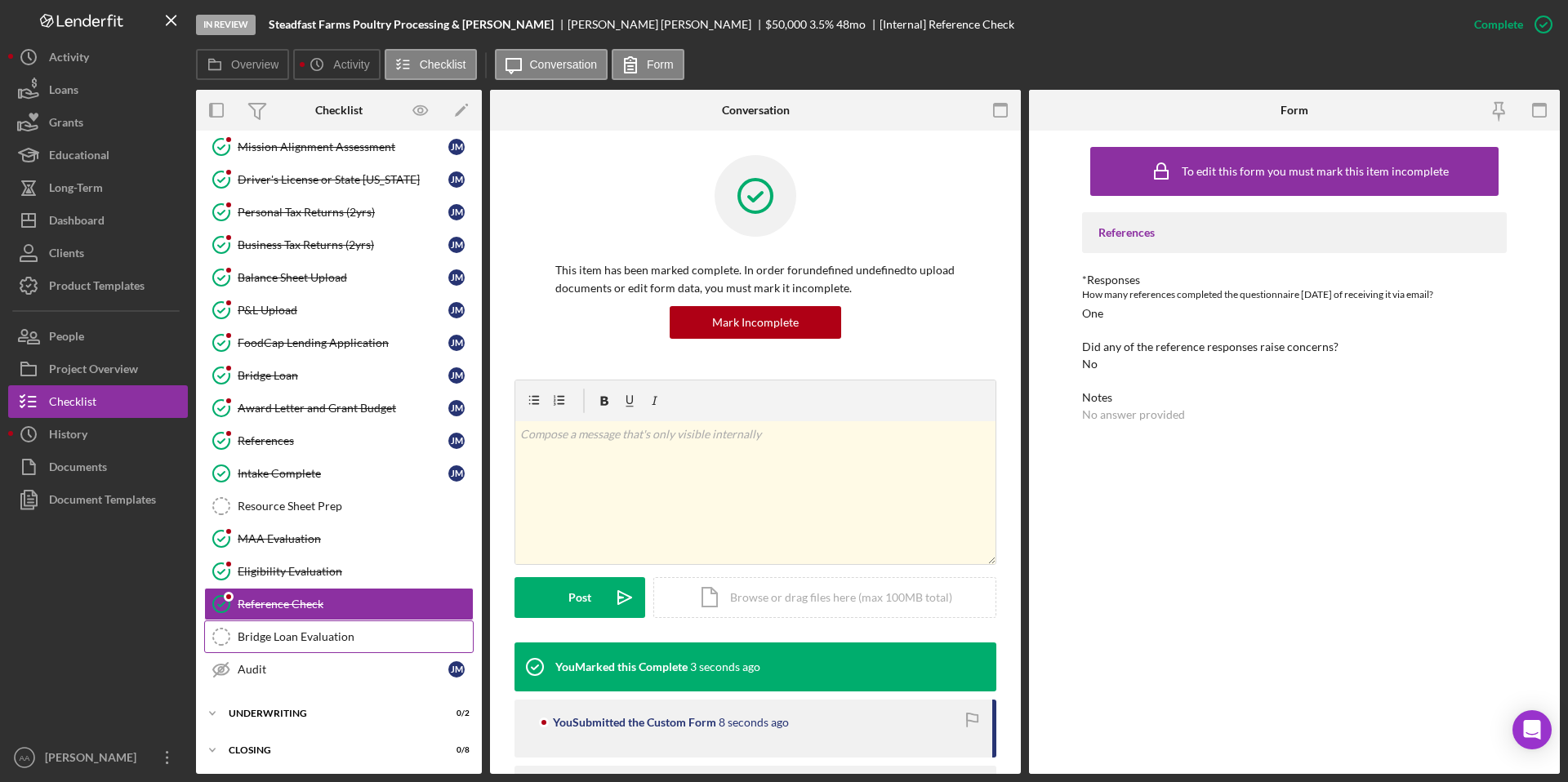
scroll to position [108, 0]
